Goal: Book appointment/travel/reservation

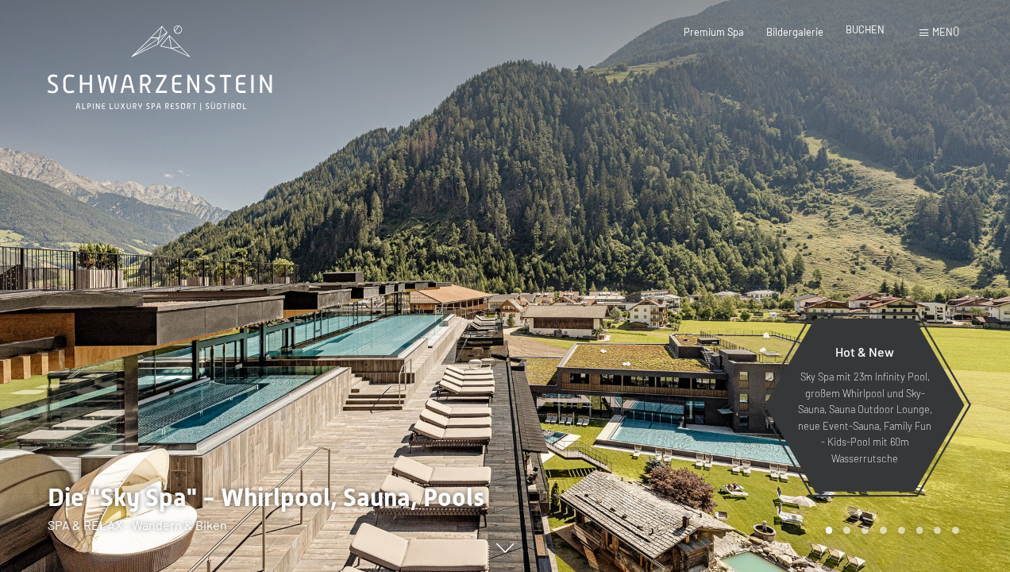
click at [879, 29] on span "BUCHEN" at bounding box center [865, 29] width 39 height 13
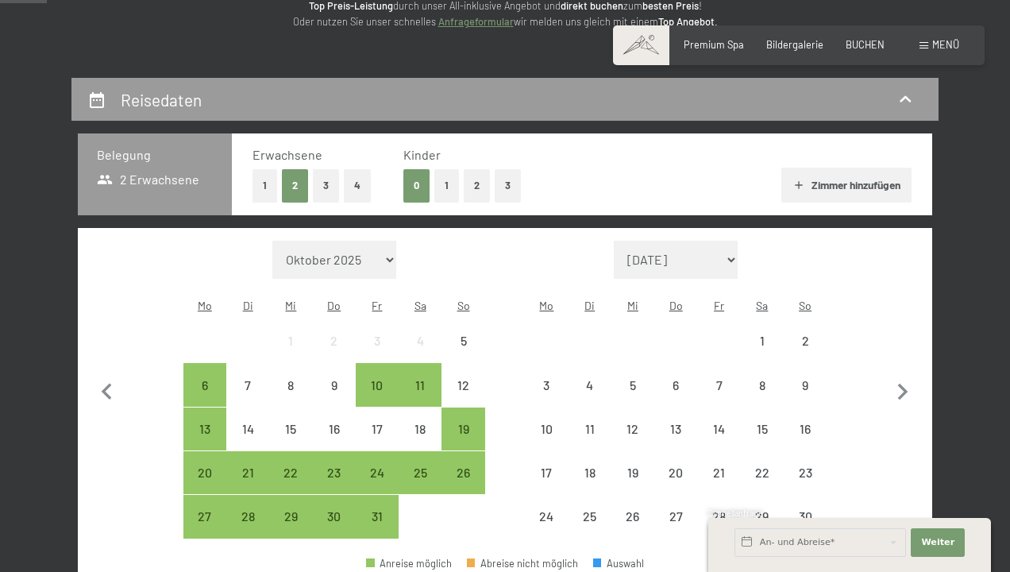
scroll to position [275, 0]
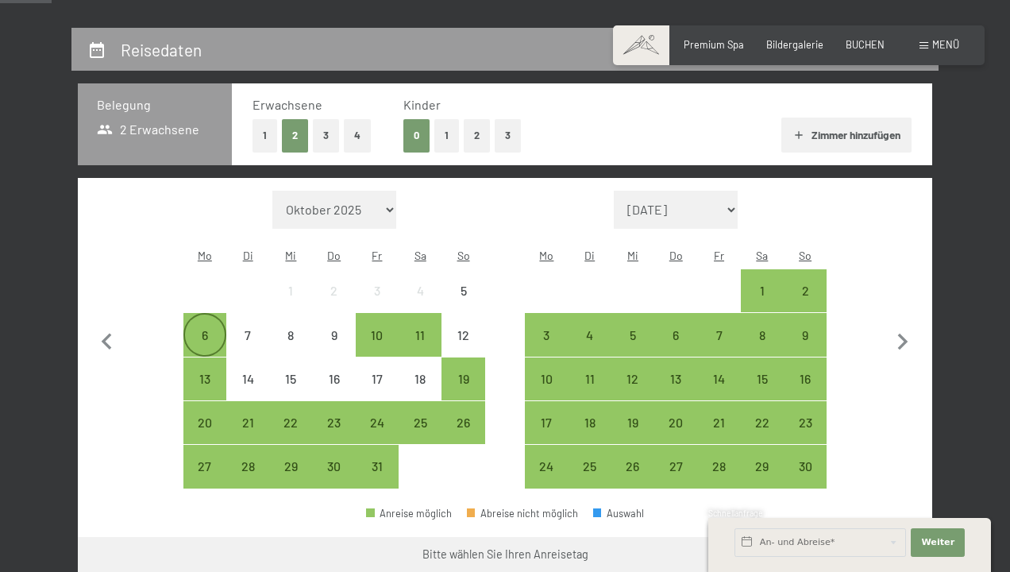
click at [211, 314] on div "6" at bounding box center [205, 334] width 40 height 40
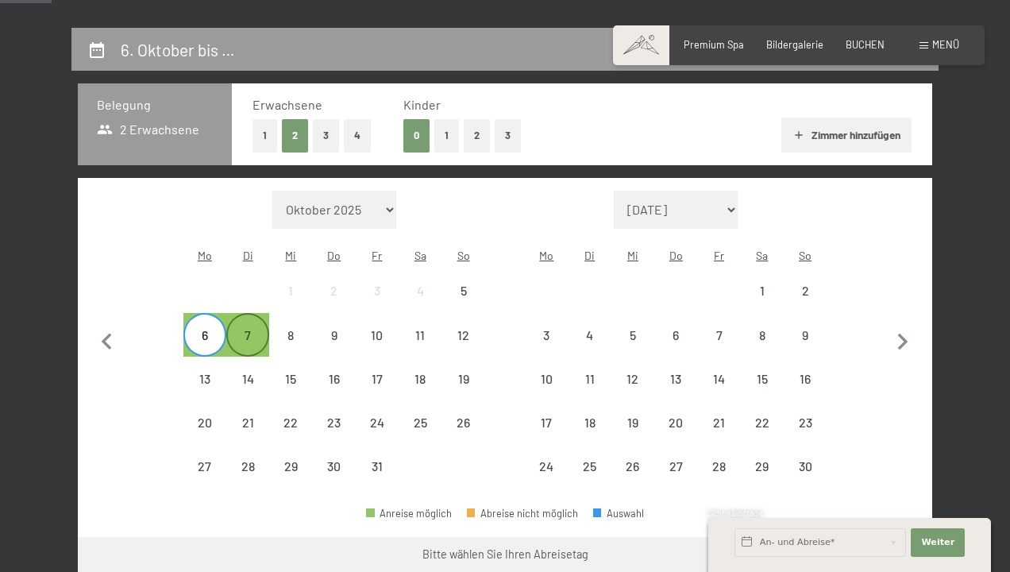
click at [242, 329] on div "7" at bounding box center [248, 349] width 40 height 40
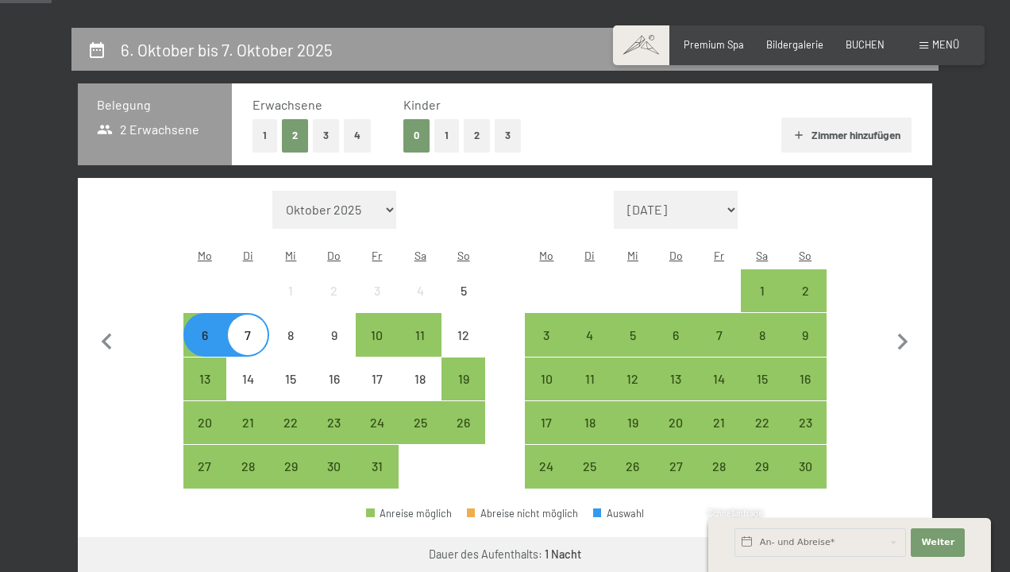
click at [239, 329] on div "7" at bounding box center [248, 349] width 40 height 40
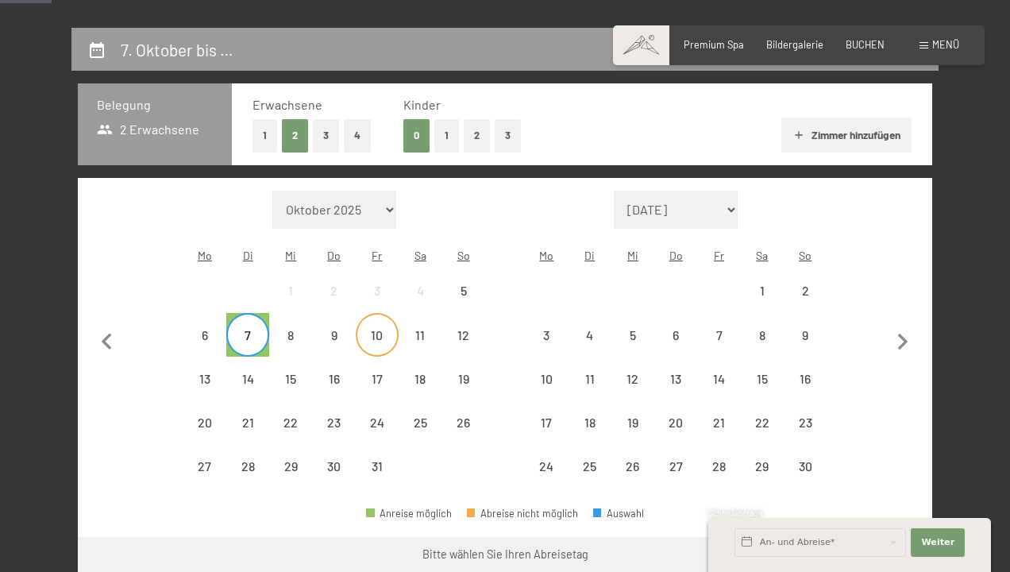
click at [384, 329] on div "10" at bounding box center [377, 349] width 40 height 40
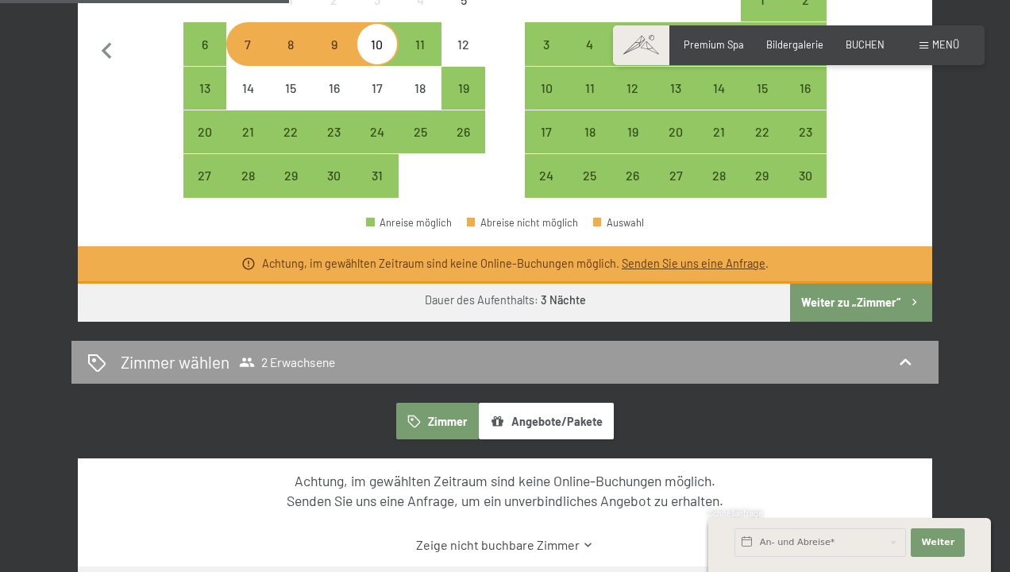
scroll to position [404, 0]
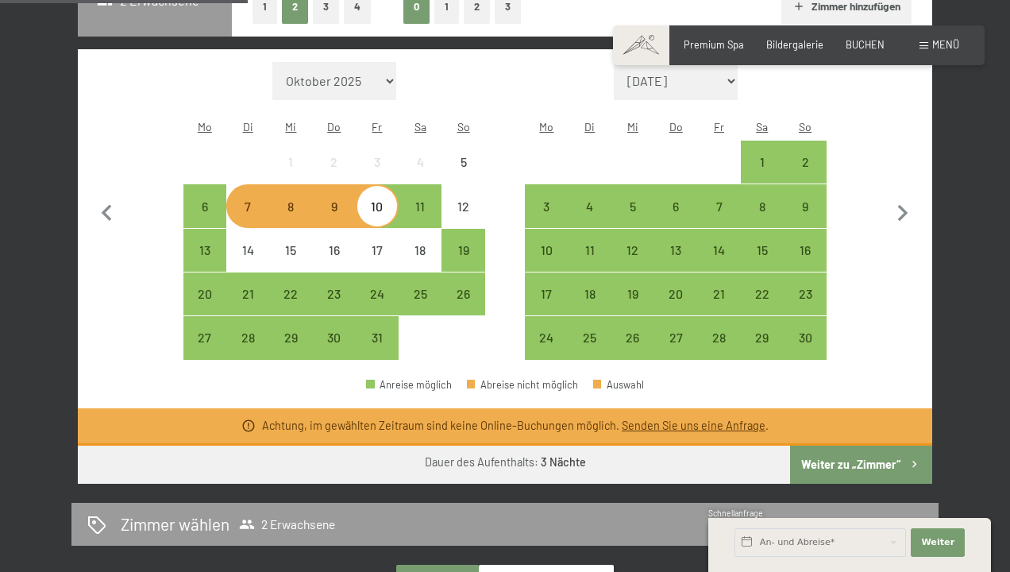
click at [250, 200] on div "7" at bounding box center [248, 220] width 40 height 40
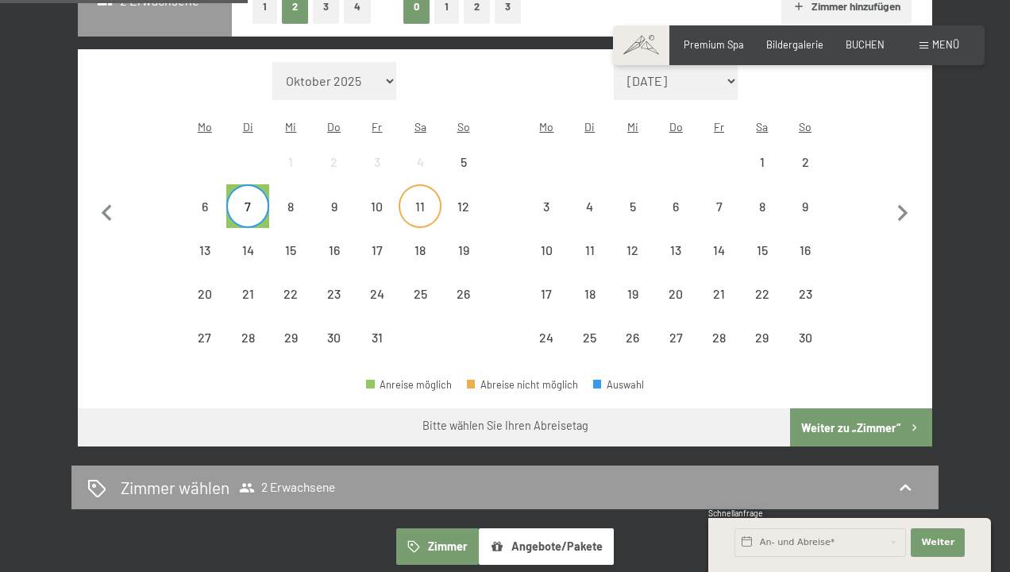
click at [424, 200] on div "11" at bounding box center [420, 220] width 40 height 40
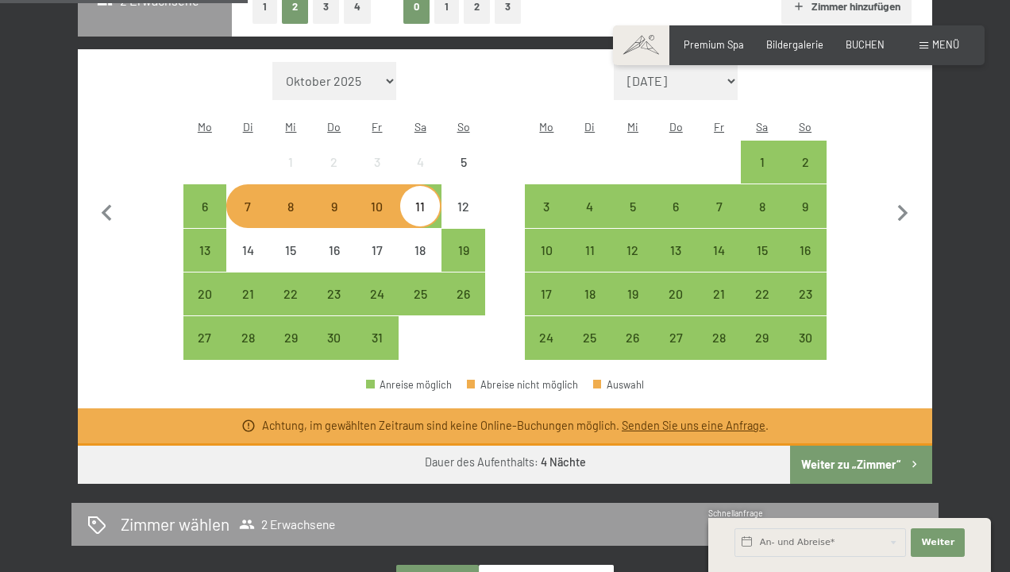
click at [880, 458] on button "Weiter zu „Zimmer“" at bounding box center [861, 464] width 142 height 38
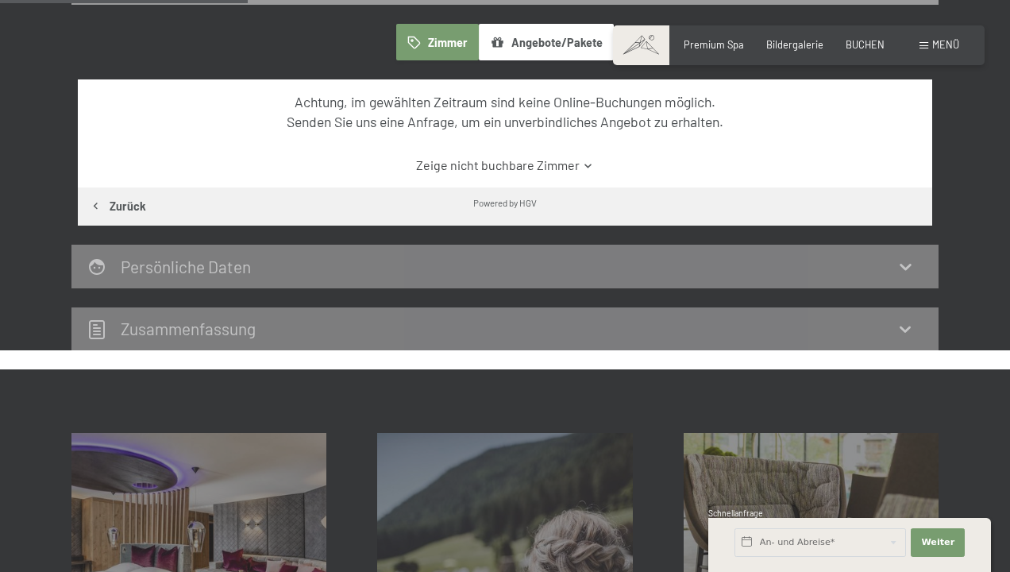
scroll to position [302, 0]
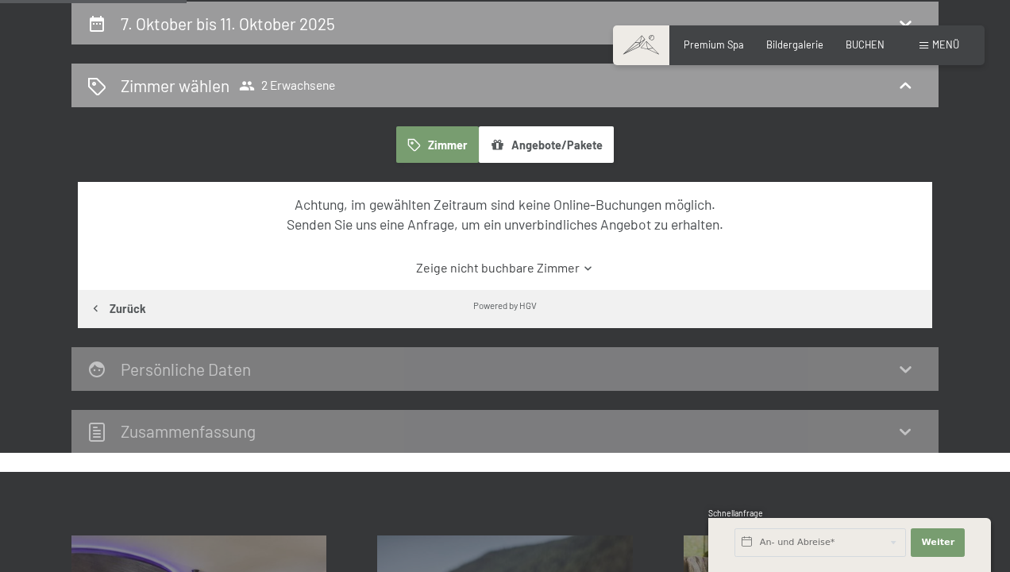
click at [538, 264] on link "Zeige nicht buchbare Zimmer" at bounding box center [504, 267] width 803 height 17
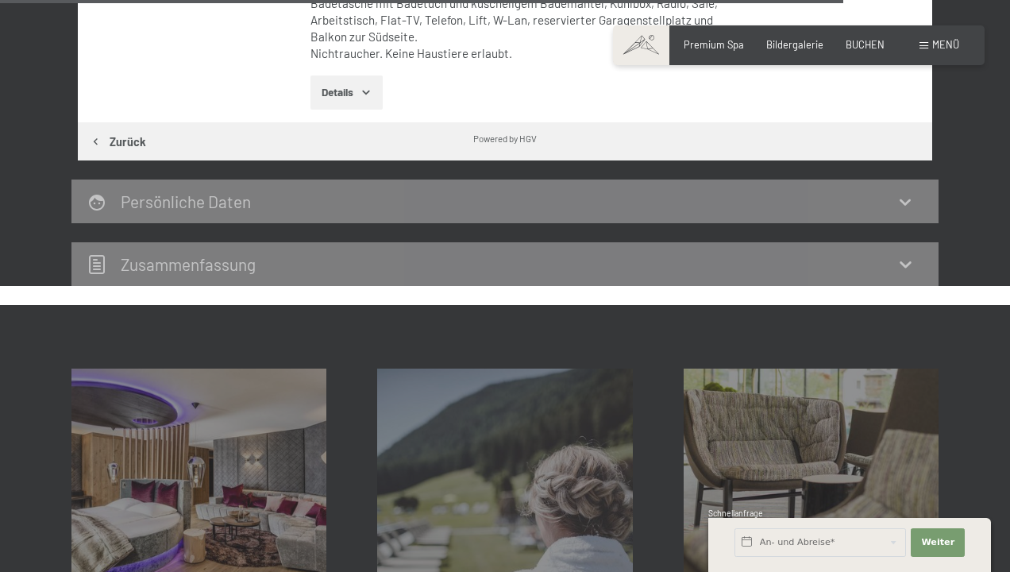
scroll to position [4537, 0]
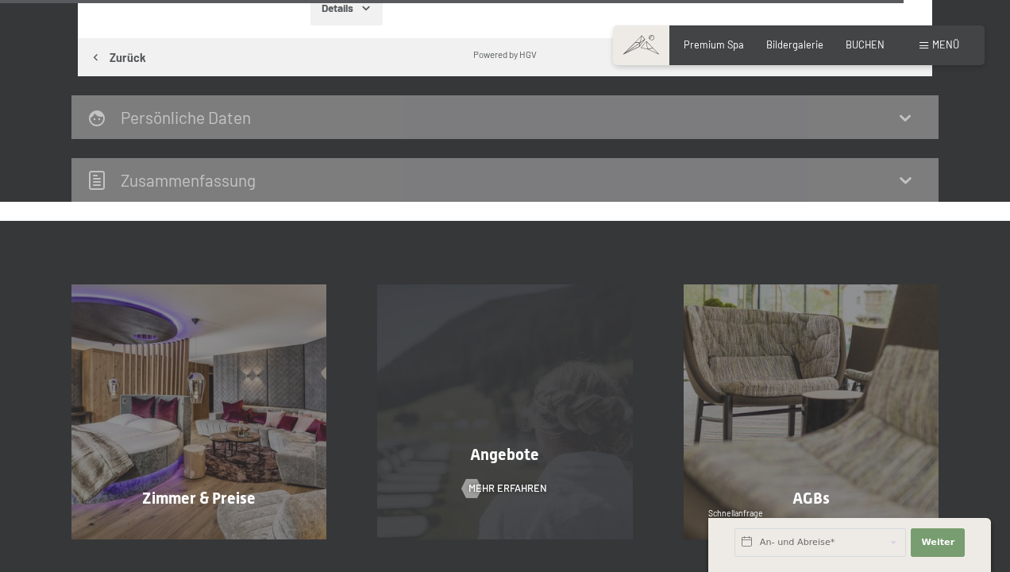
click at [548, 365] on div "Angebote Mehr erfahren" at bounding box center [505, 411] width 306 height 255
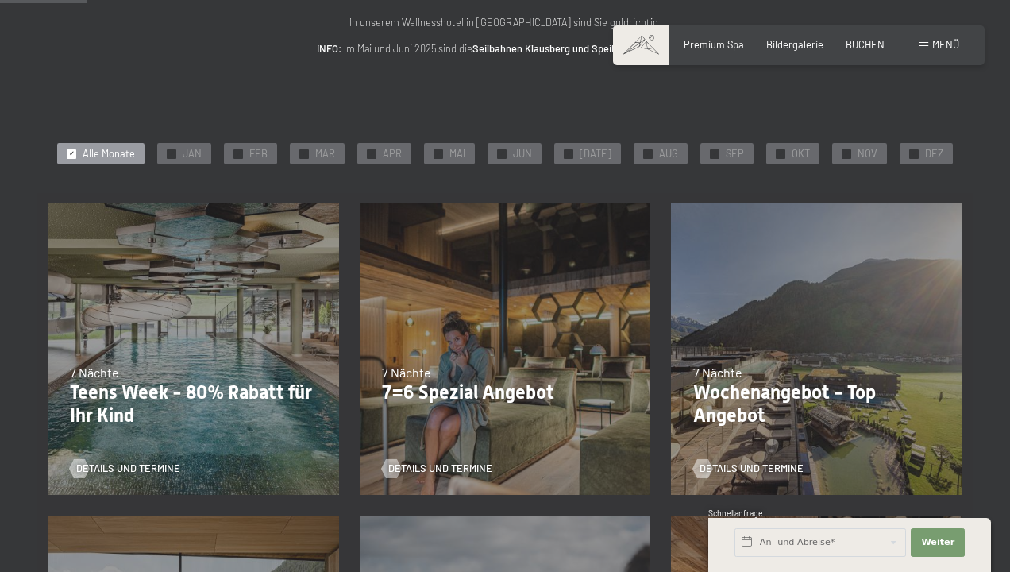
scroll to position [187, 0]
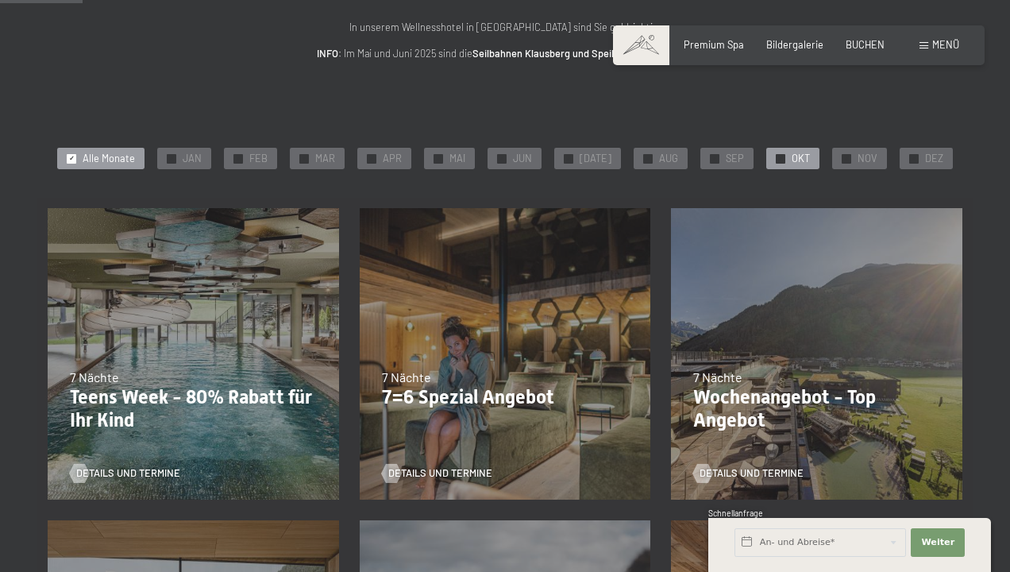
click at [797, 164] on div "✓ OKT" at bounding box center [792, 159] width 53 height 22
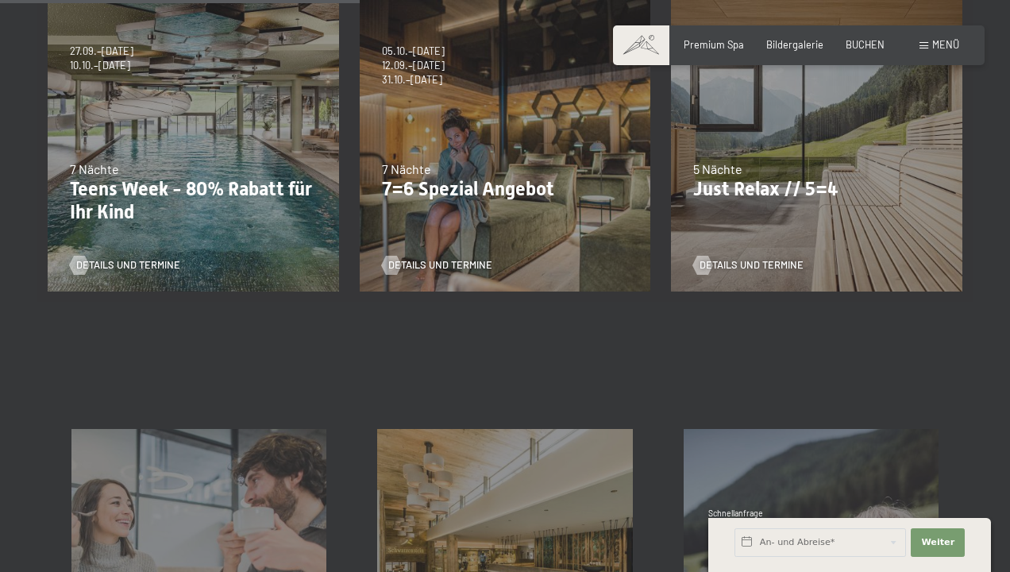
scroll to position [398, 0]
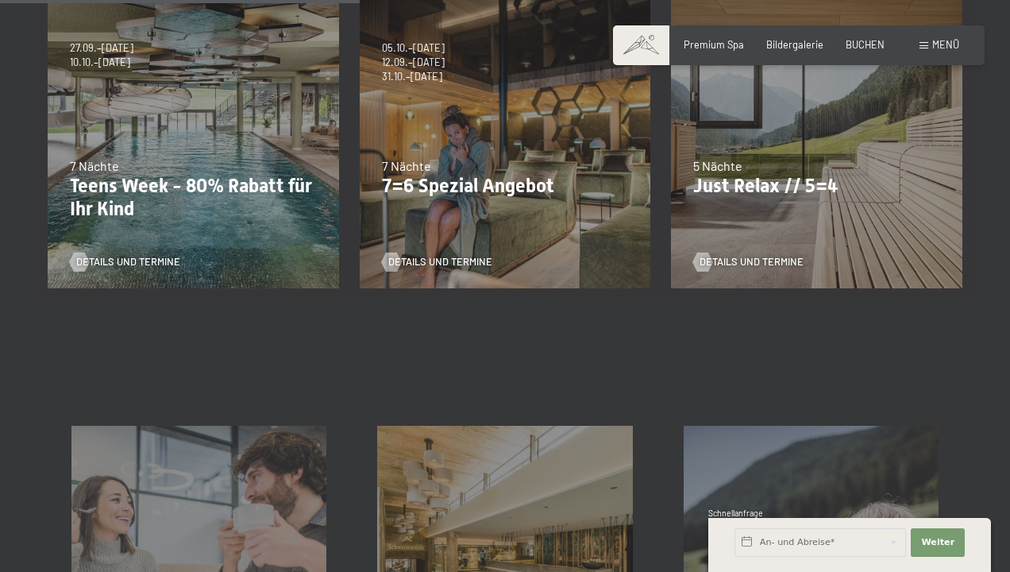
click at [795, 211] on div "26.10.–31.10.2025 21.12.–26.12.2025 04.01.–23.01.2026 08.03.–27.03.2026 08.11.–…" at bounding box center [817, 143] width 312 height 312
click at [775, 258] on span "Details und Termine" at bounding box center [767, 262] width 104 height 14
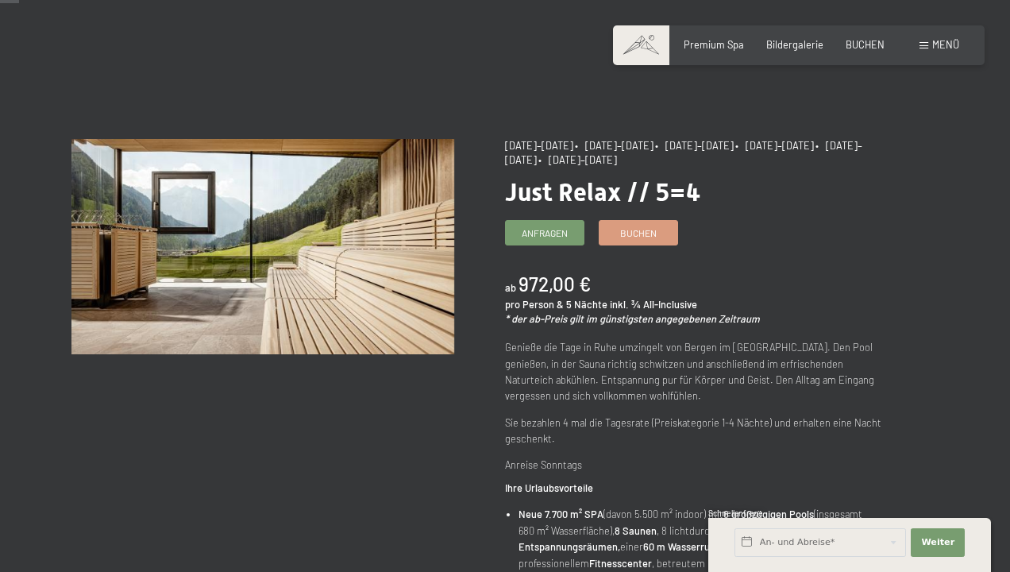
scroll to position [83, 0]
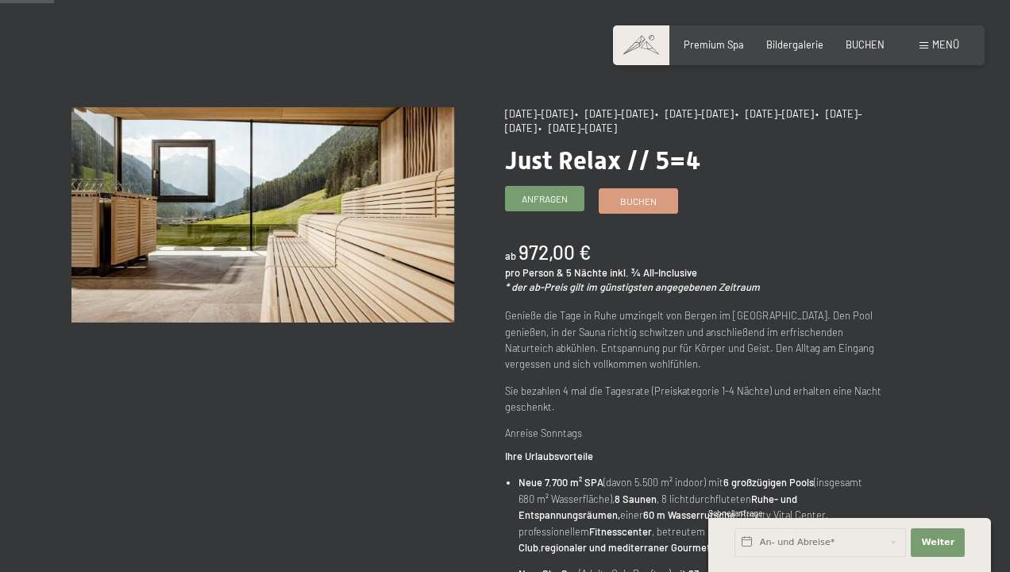
click at [550, 204] on link "Anfragen" at bounding box center [545, 199] width 78 height 24
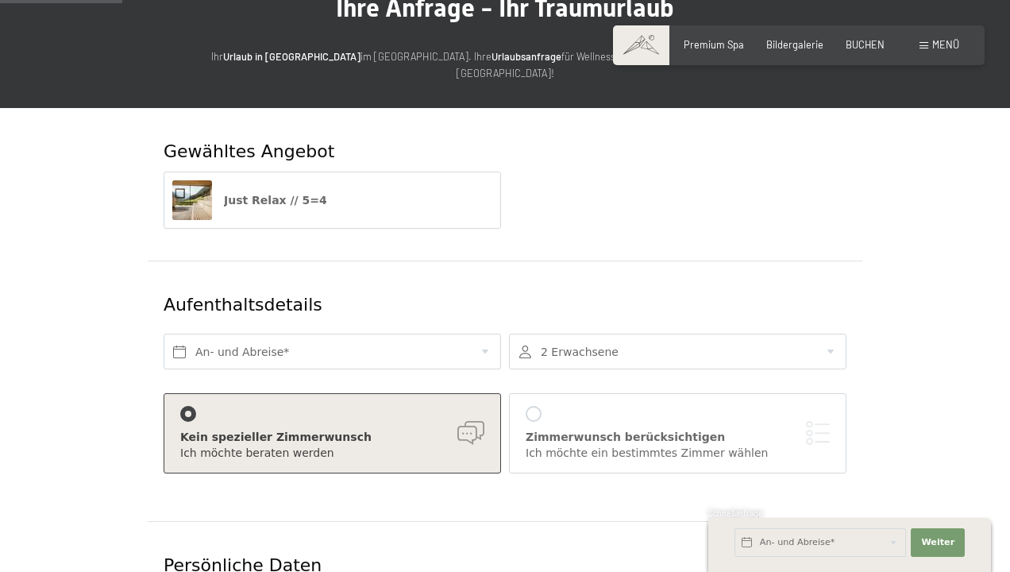
scroll to position [212, 0]
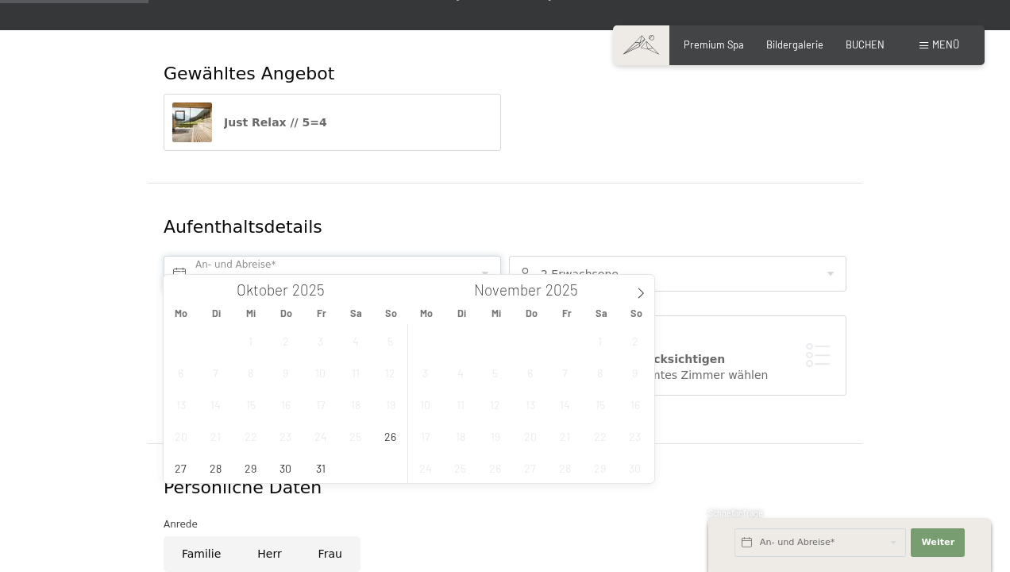
click at [374, 268] on input "text" at bounding box center [332, 274] width 337 height 36
click at [175, 379] on span "6" at bounding box center [180, 371] width 31 height 31
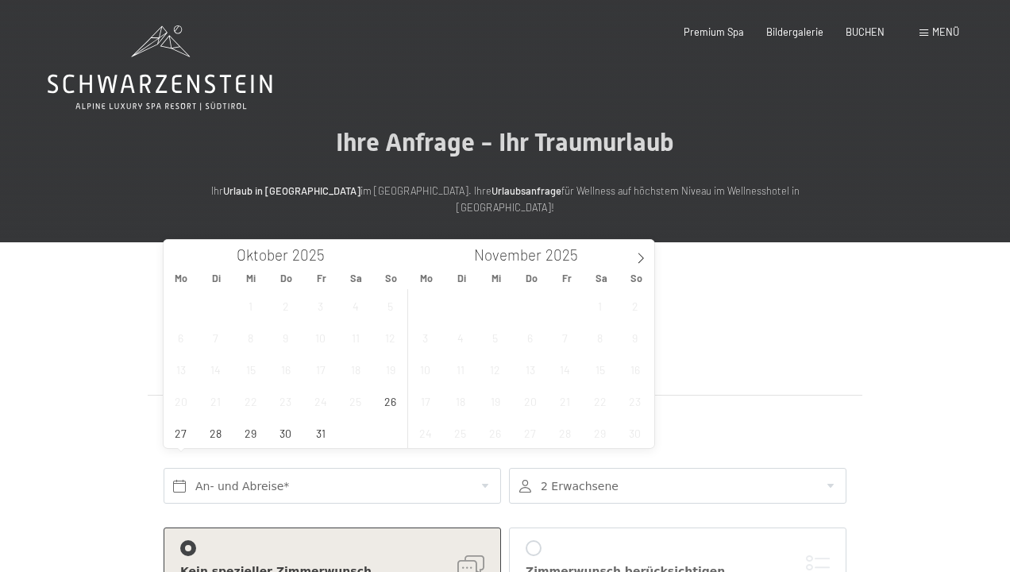
scroll to position [0, 0]
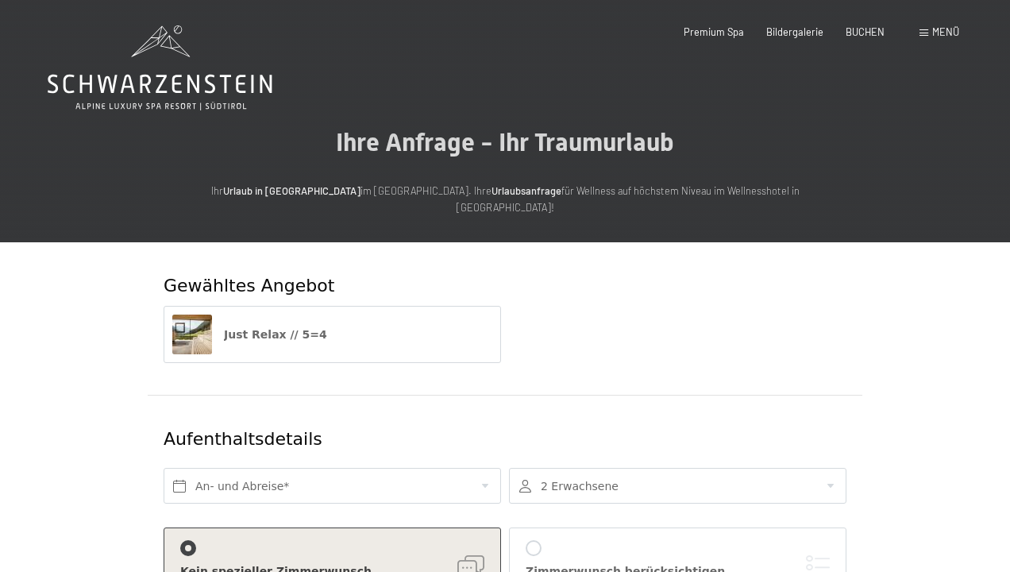
click at [603, 153] on span "Ihre Anfrage - Ihr Traumurlaub" at bounding box center [505, 142] width 338 height 30
click at [247, 71] on icon at bounding box center [160, 67] width 225 height 85
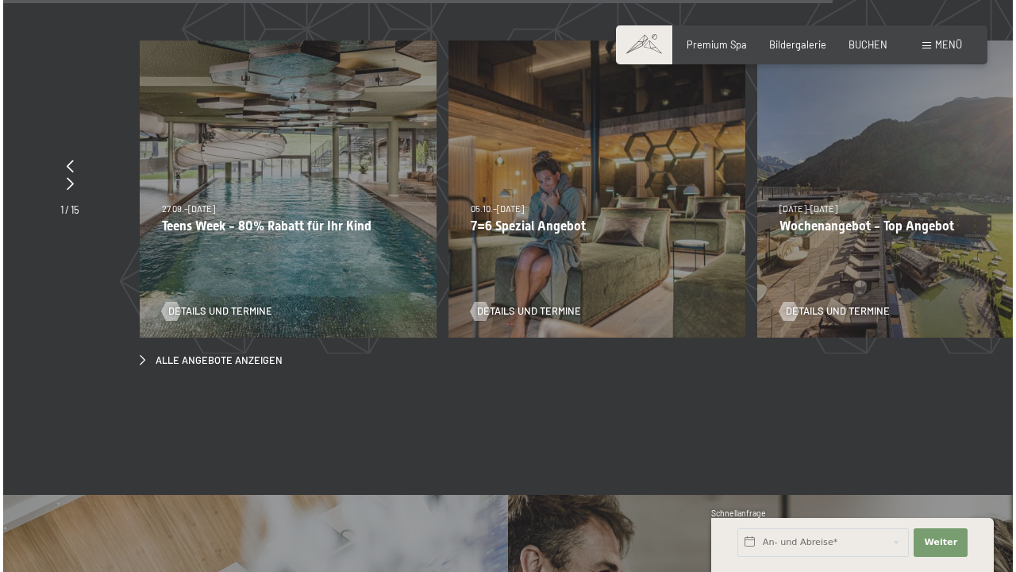
scroll to position [5527, 0]
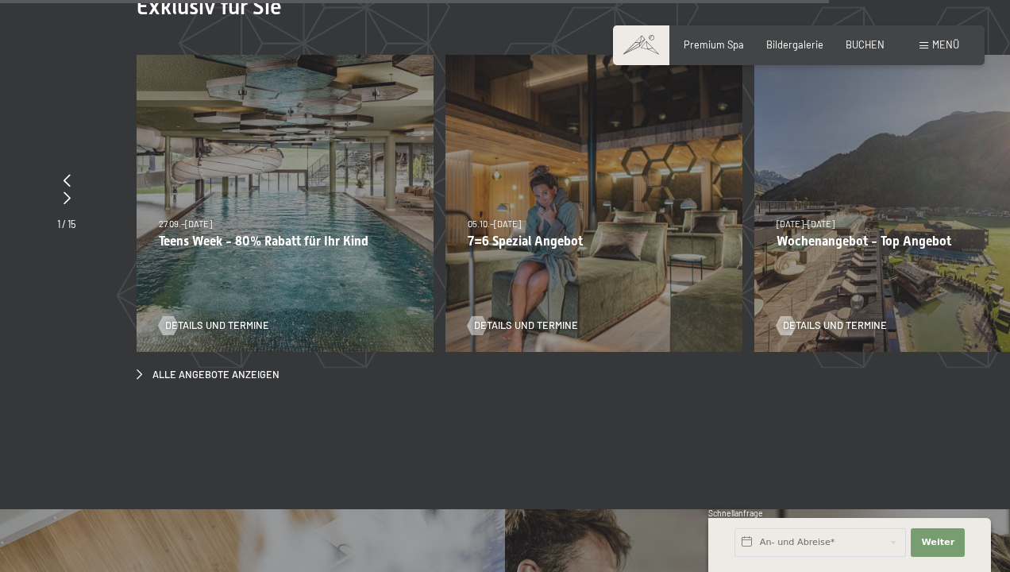
click at [929, 39] on div "Menü" at bounding box center [939, 45] width 40 height 14
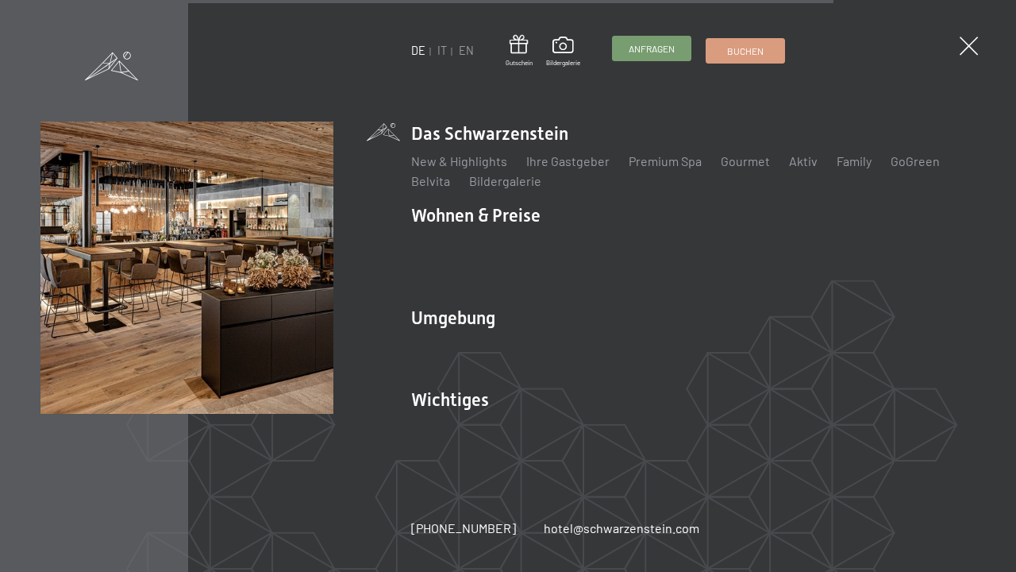
click at [647, 45] on span "Anfragen" at bounding box center [652, 48] width 46 height 13
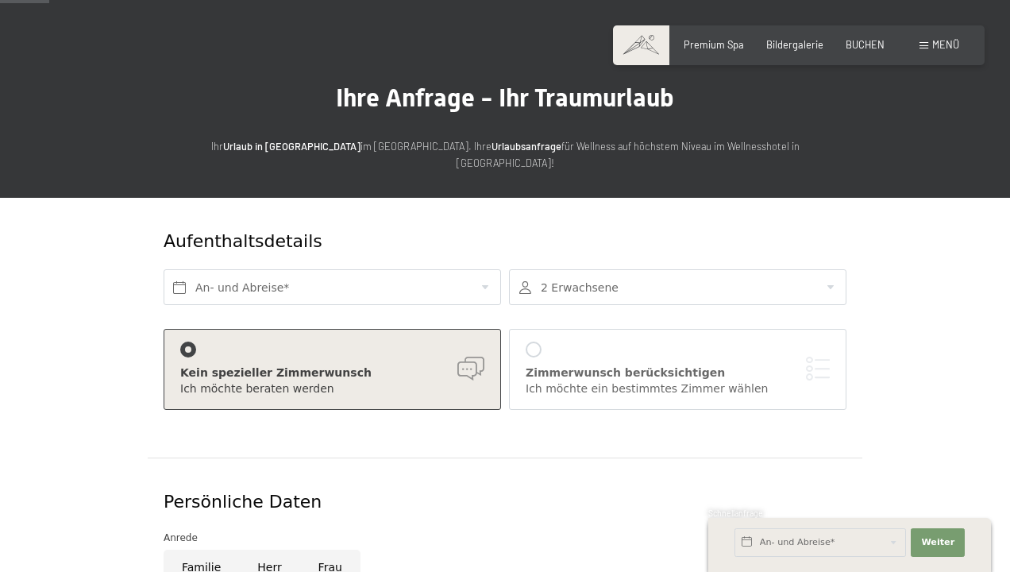
scroll to position [100, 0]
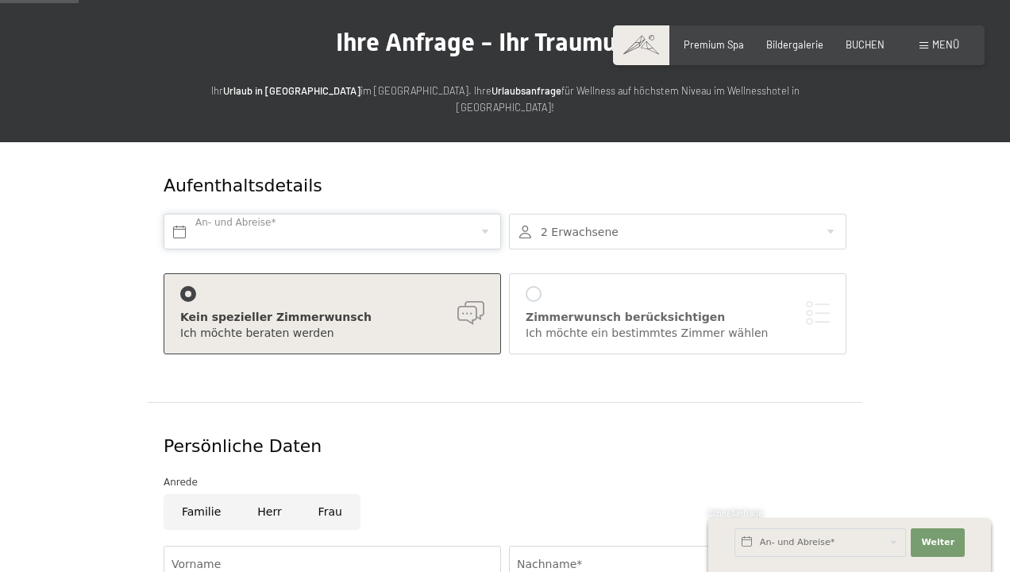
click at [359, 214] on input "text" at bounding box center [332, 232] width 337 height 36
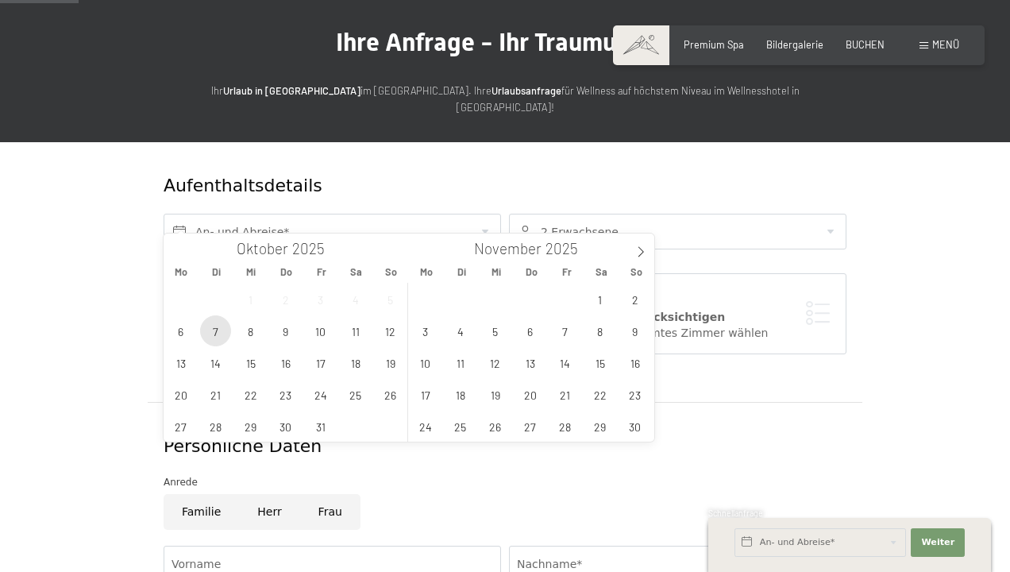
click at [228, 333] on span "7" at bounding box center [215, 330] width 31 height 31
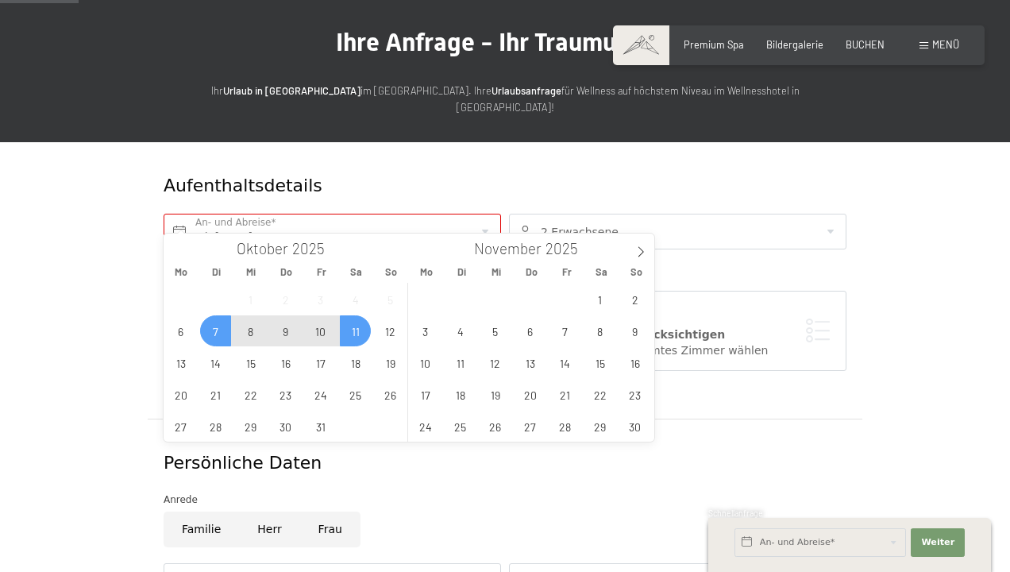
click at [345, 340] on span "11" at bounding box center [355, 330] width 31 height 31
type input "Di. [DATE] - [DATE]"
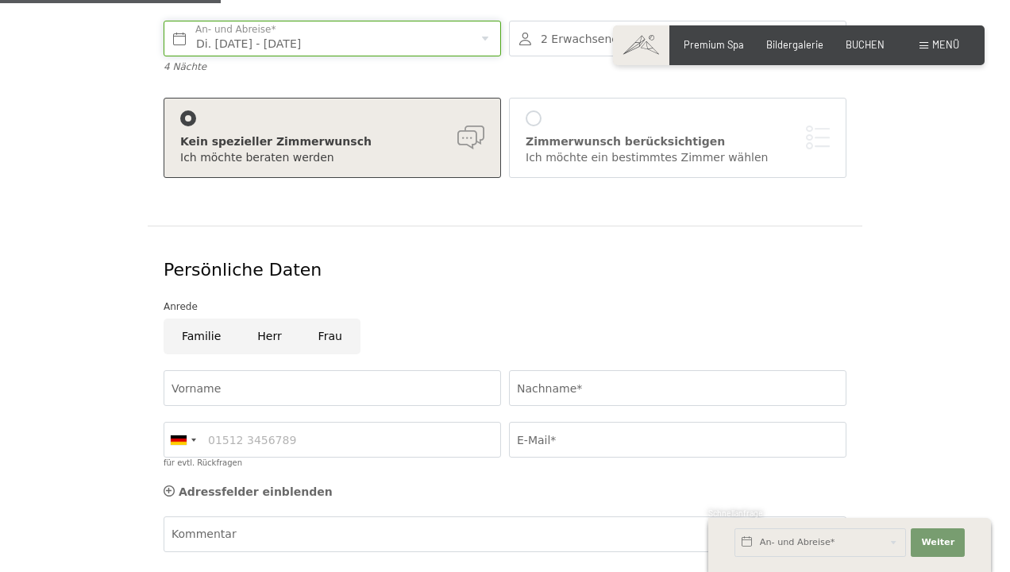
scroll to position [337, 0]
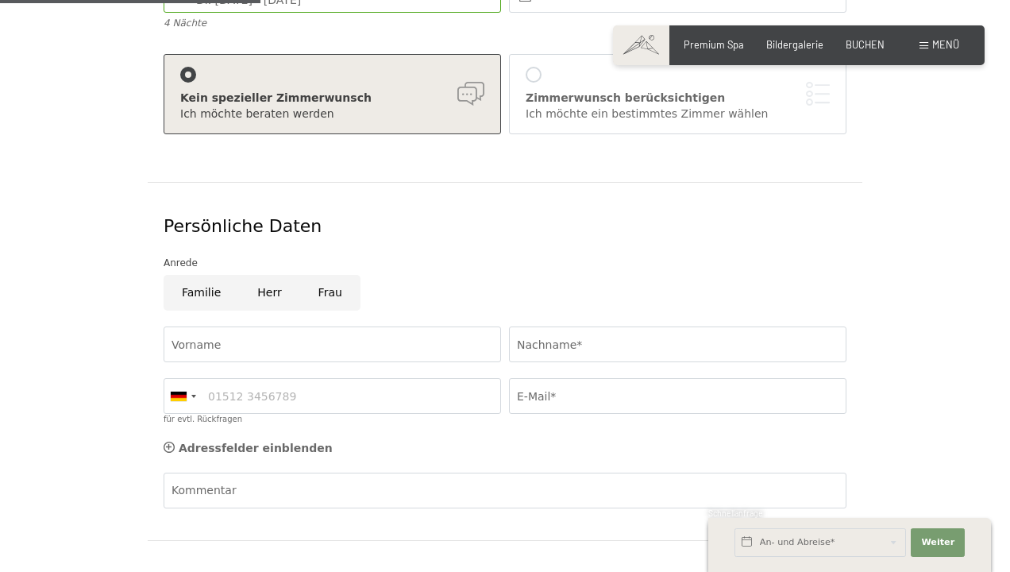
click at [317, 275] on input "Frau" at bounding box center [330, 293] width 60 height 36
radio input "true"
type input "Padovan"
type input "[EMAIL_ADDRESS][DOMAIN_NAME]"
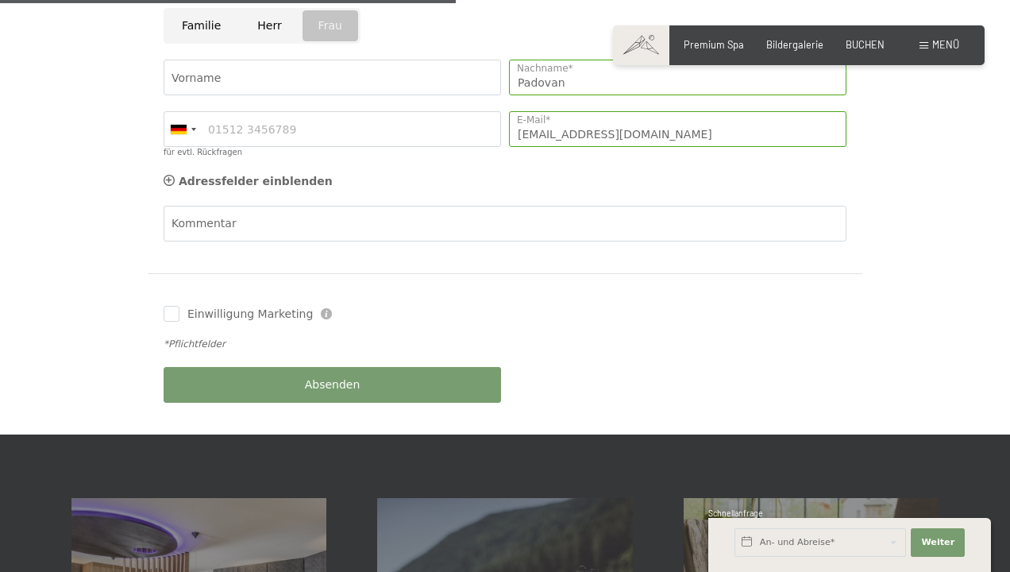
scroll to position [608, 0]
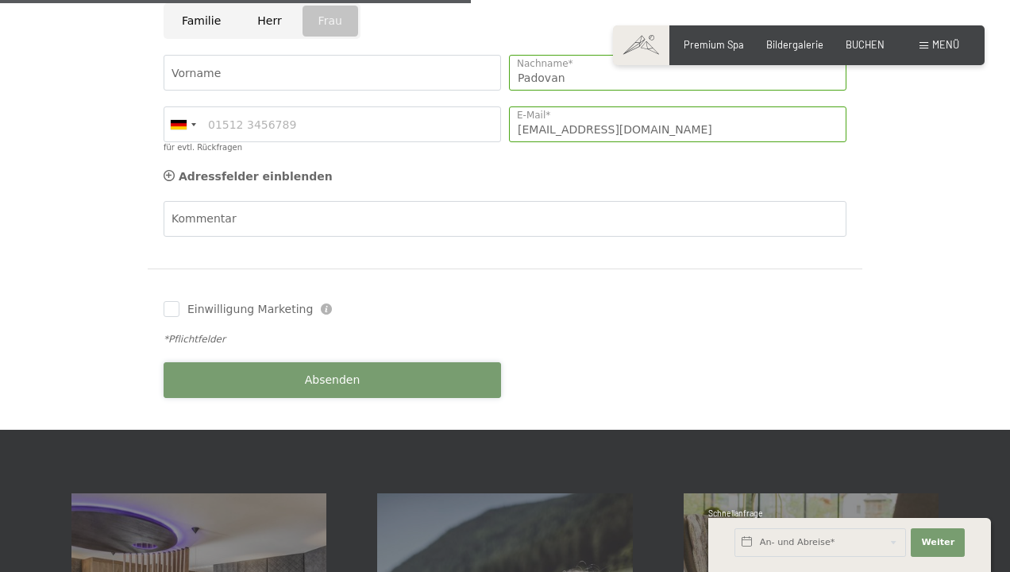
click at [455, 362] on button "Absenden" at bounding box center [332, 380] width 337 height 36
